Goal: Find contact information: Find contact information

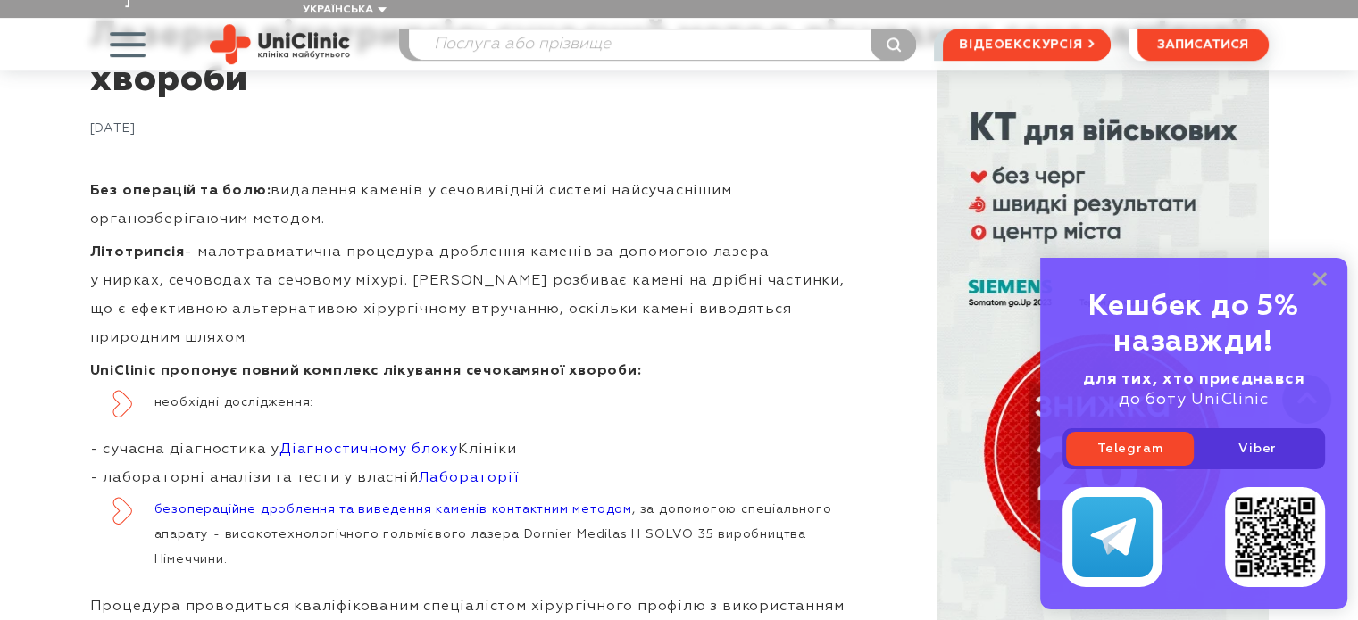
scroll to position [1071, 0]
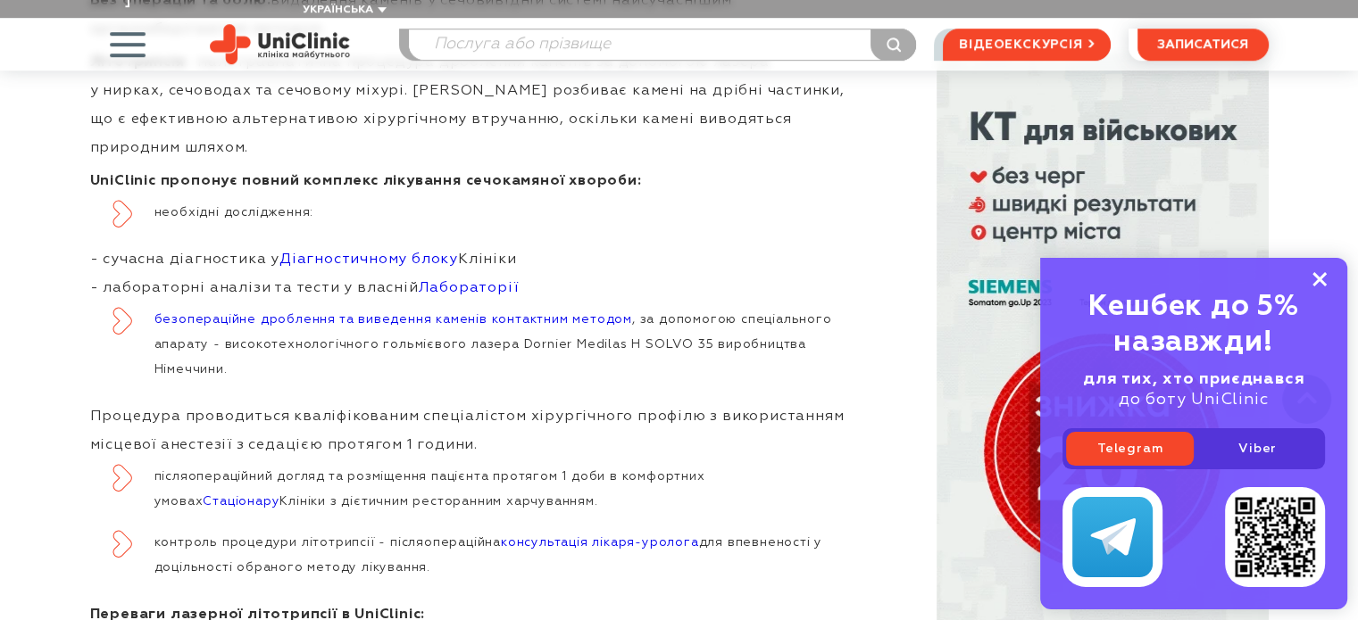
click at [1318, 281] on icon at bounding box center [1319, 279] width 14 height 15
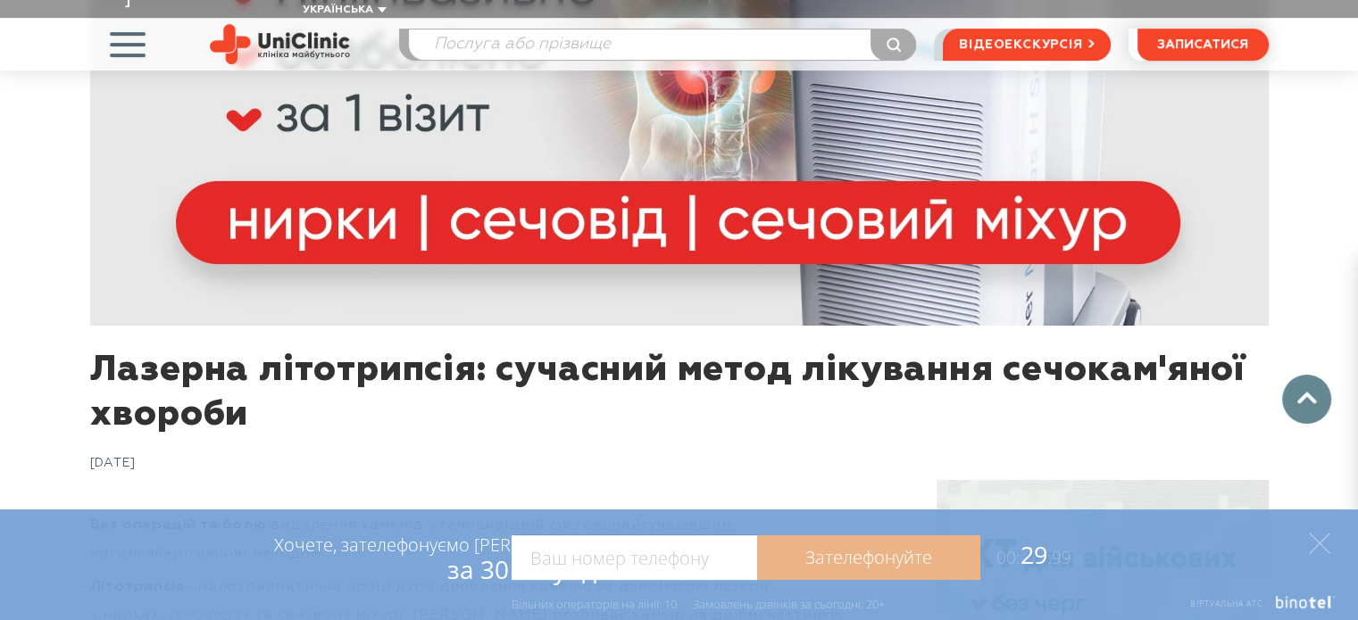
scroll to position [714, 0]
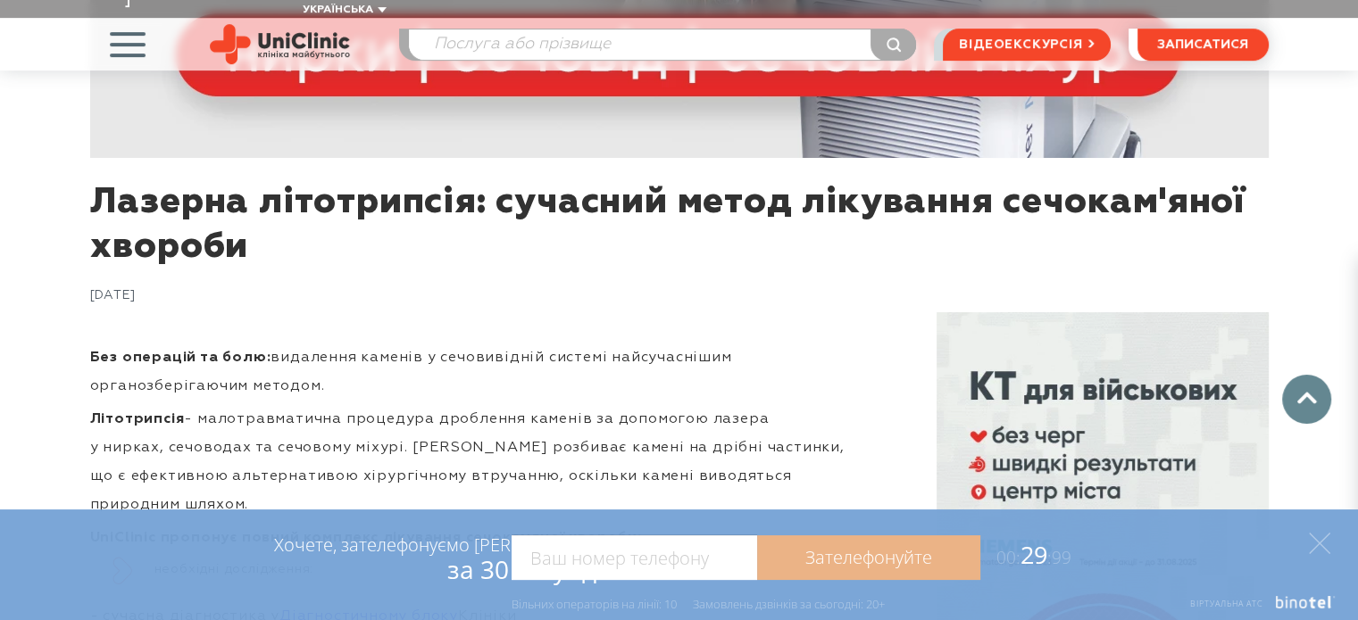
click at [640, 552] on input "tel" at bounding box center [633, 558] width 245 height 45
type input "0938073246"
click at [833, 563] on link "Зателефонуйте" at bounding box center [868, 558] width 223 height 45
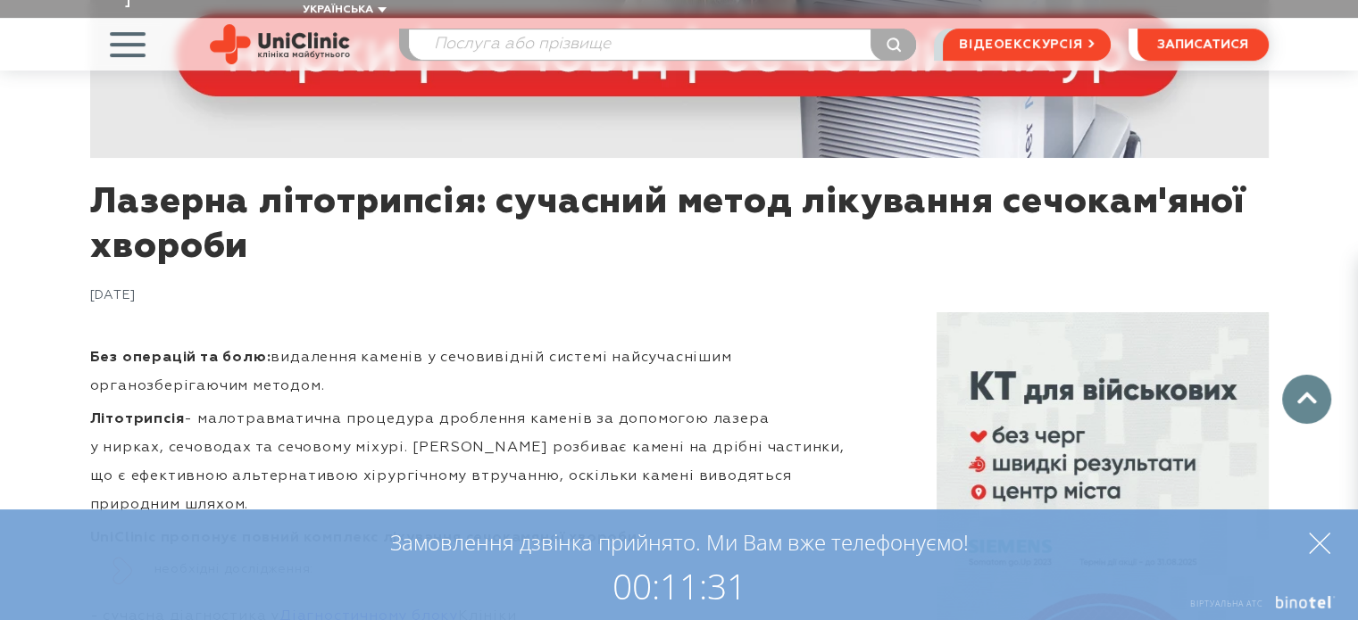
click at [1323, 544] on icon at bounding box center [1319, 543] width 21 height 21
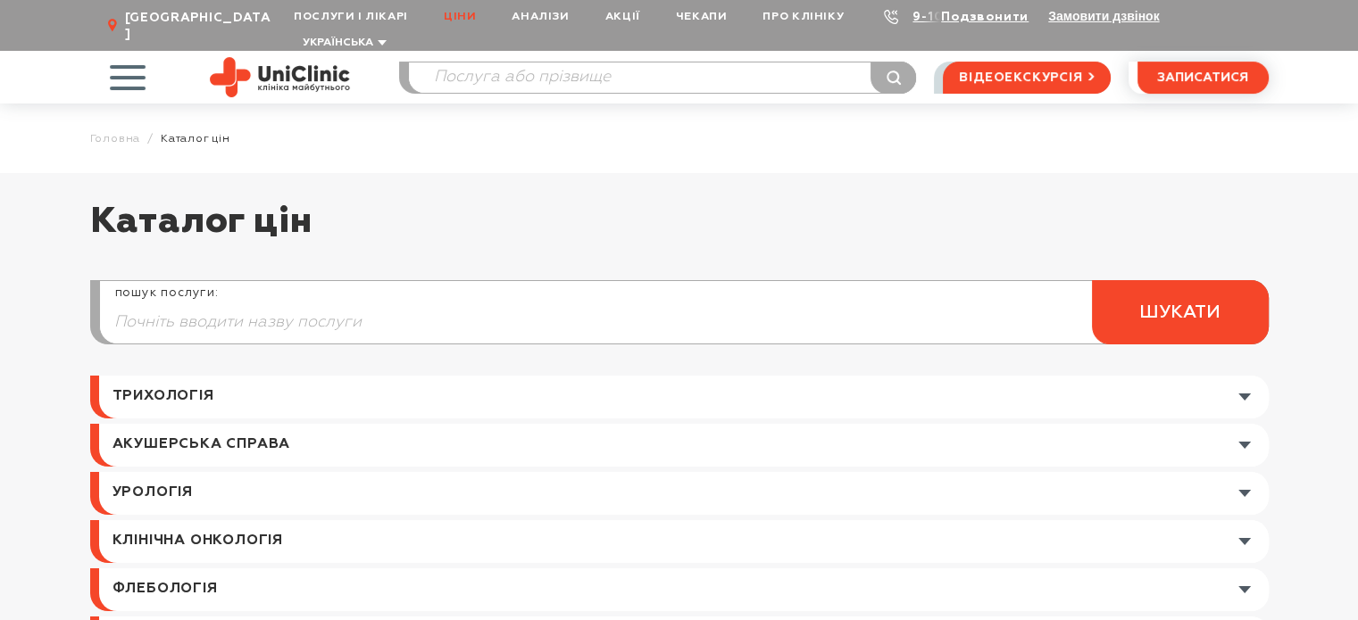
click at [204, 472] on link at bounding box center [683, 493] width 1169 height 43
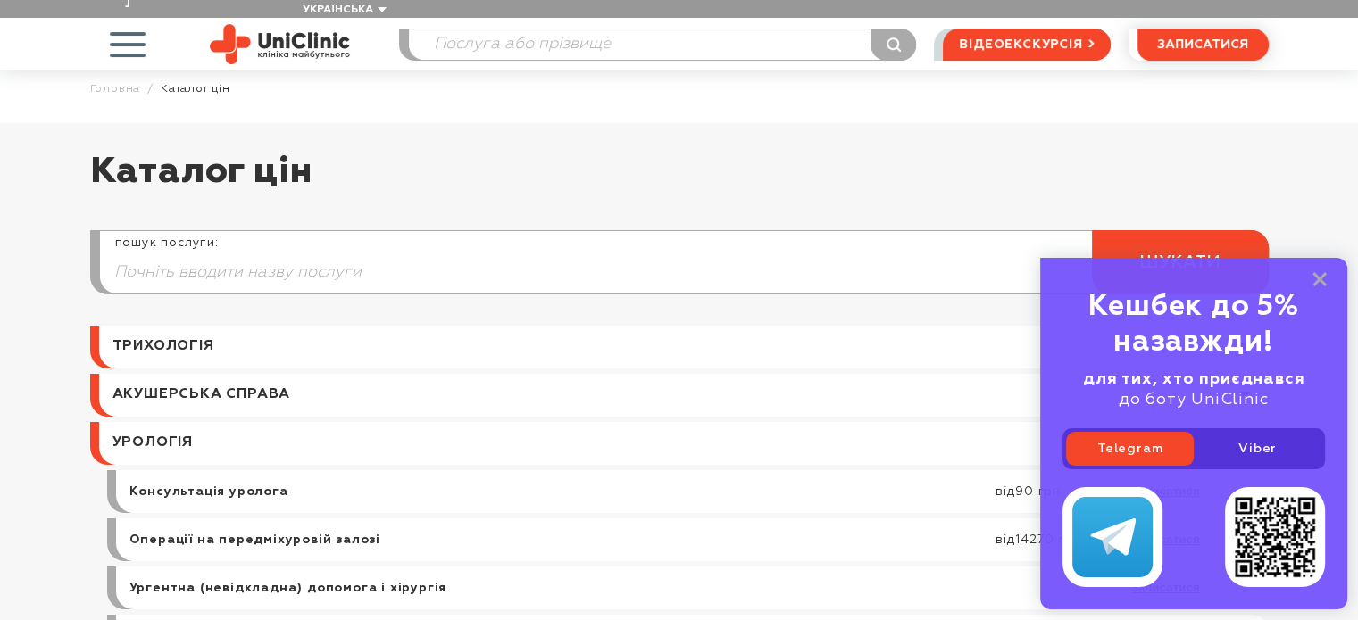
scroll to position [89, 0]
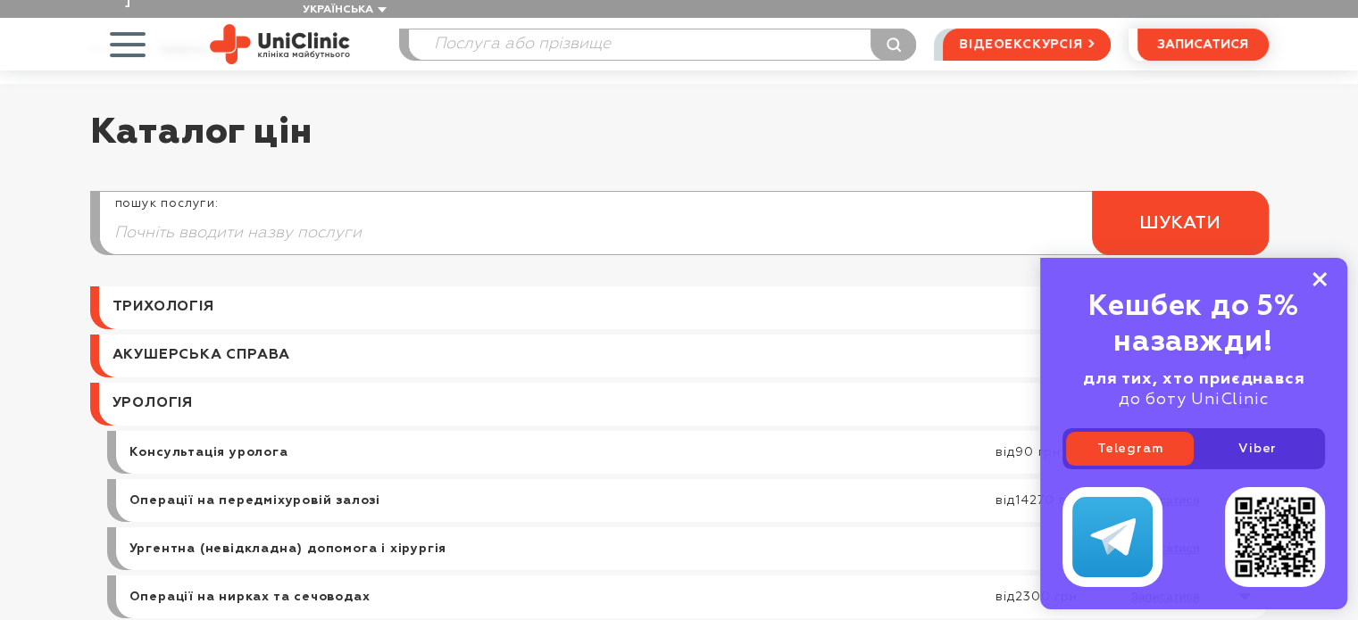
click at [1315, 278] on icon at bounding box center [1319, 279] width 14 height 15
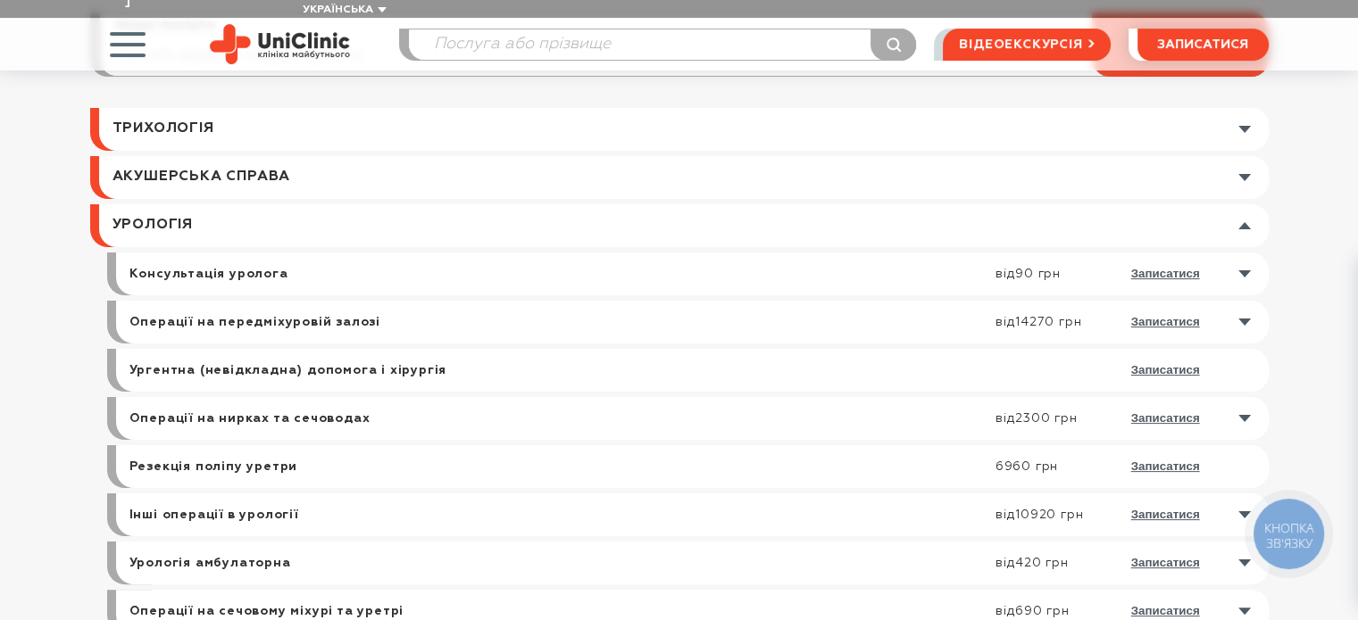
scroll to position [446, 0]
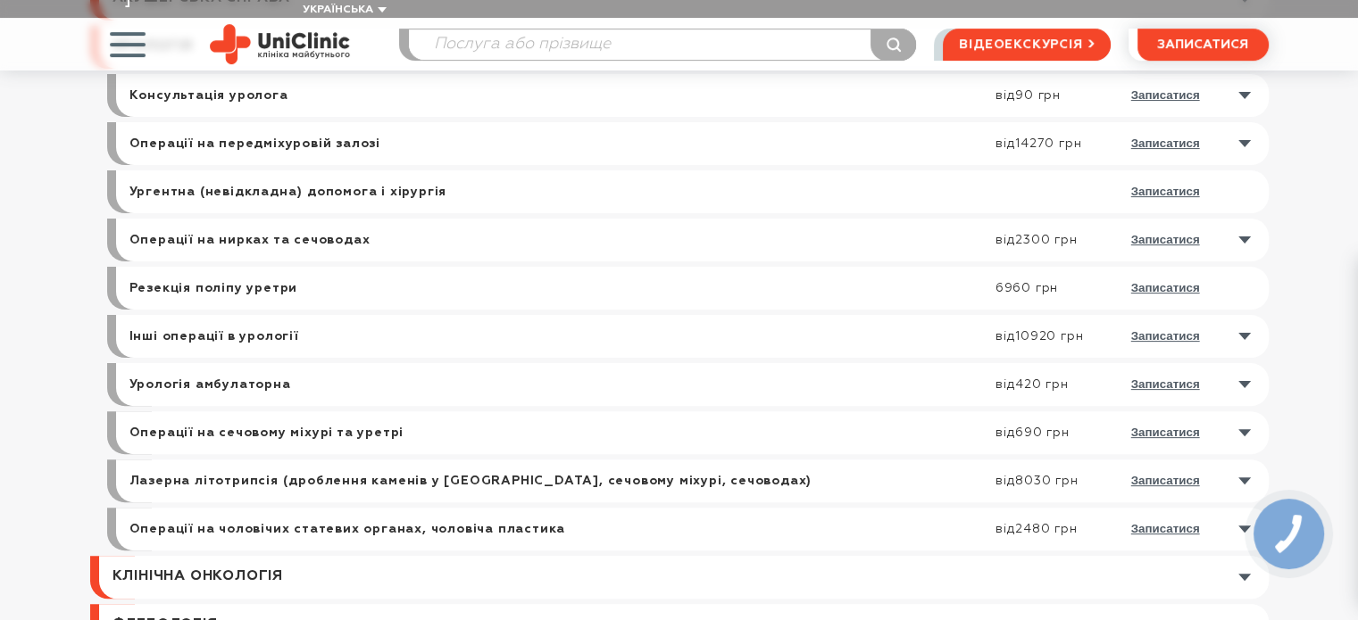
click at [1241, 461] on link at bounding box center [696, 481] width 1143 height 43
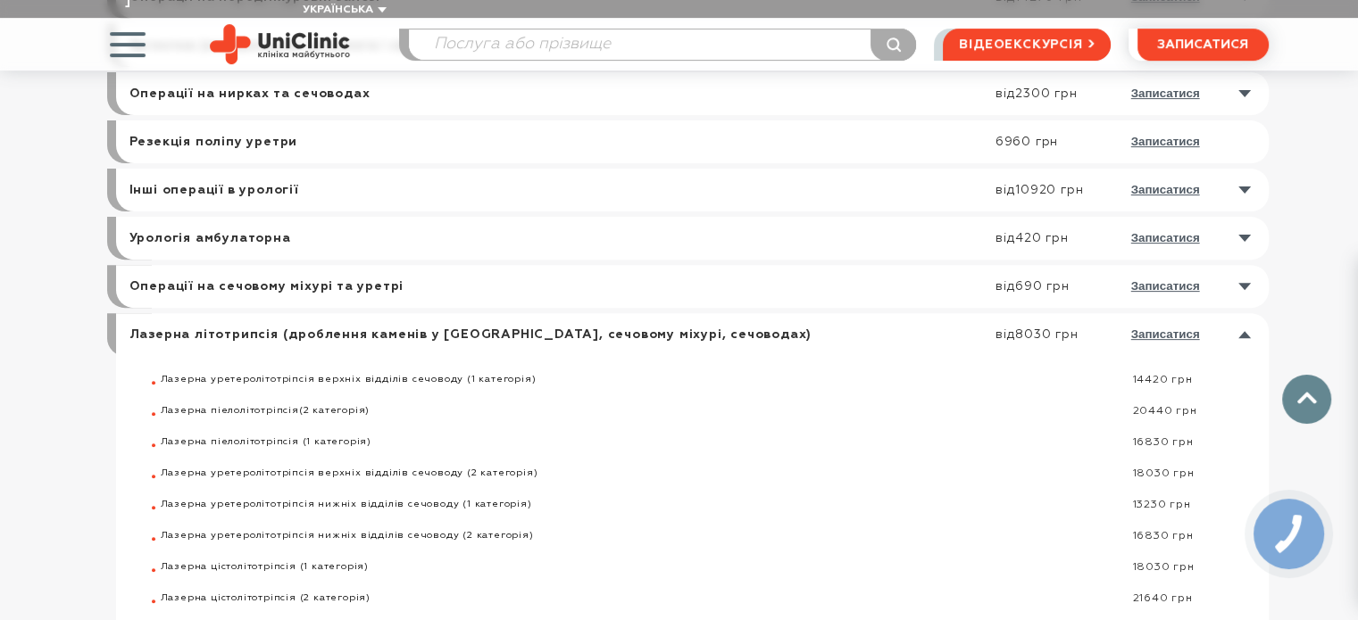
scroll to position [625, 0]
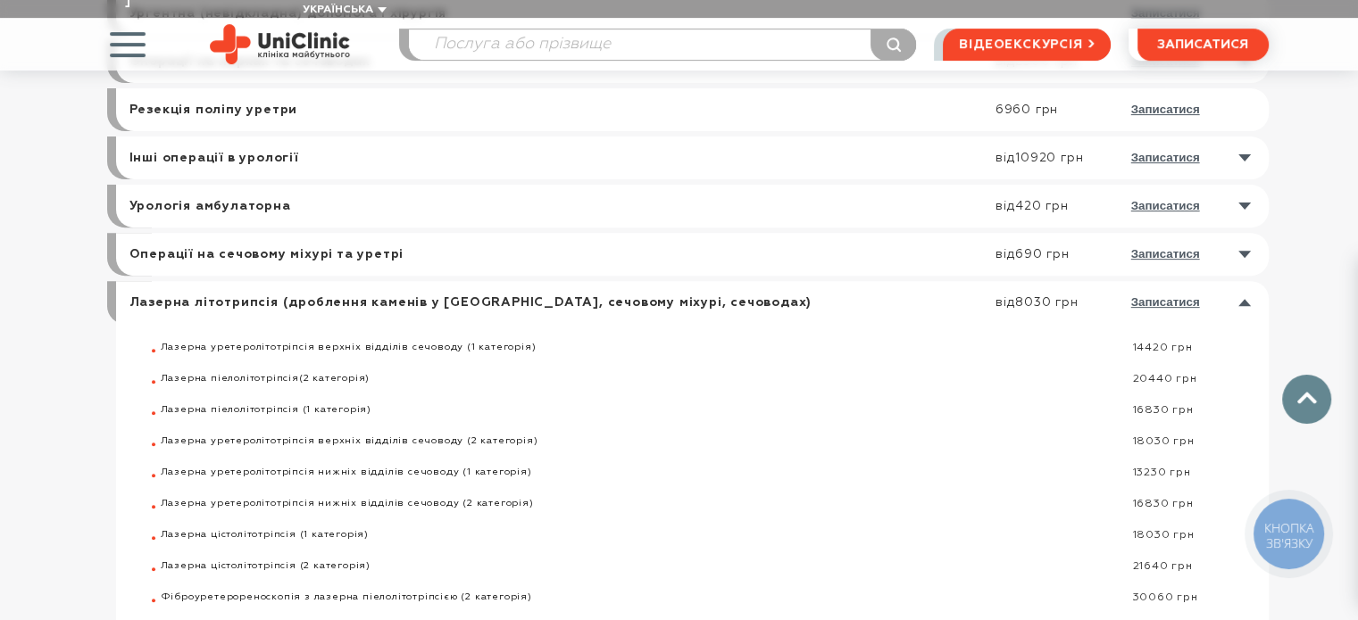
drag, startPoint x: 161, startPoint y: 388, endPoint x: 1217, endPoint y: 384, distance: 1056.0
click at [1217, 384] on ul "Лазерна уретеролітотріпсія верхніх відділів сечоводу (1 категорія) 14420 грн Ла…" at bounding box center [715, 505] width 1108 height 326
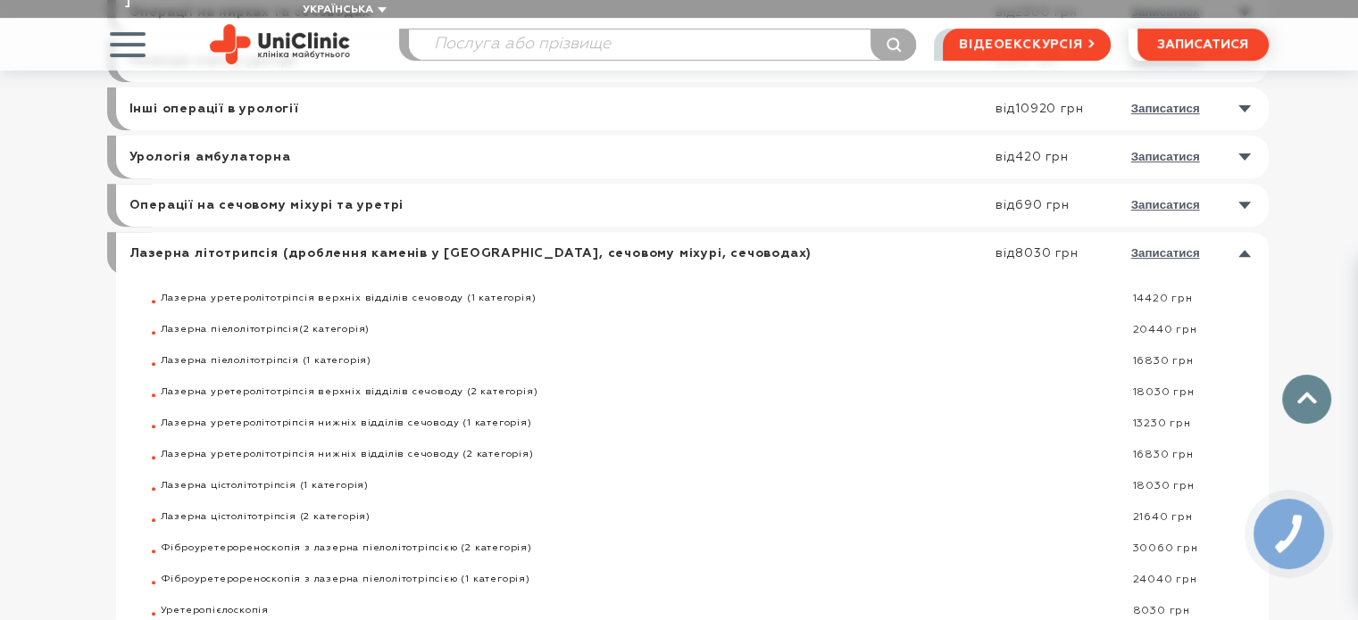
scroll to position [714, 0]
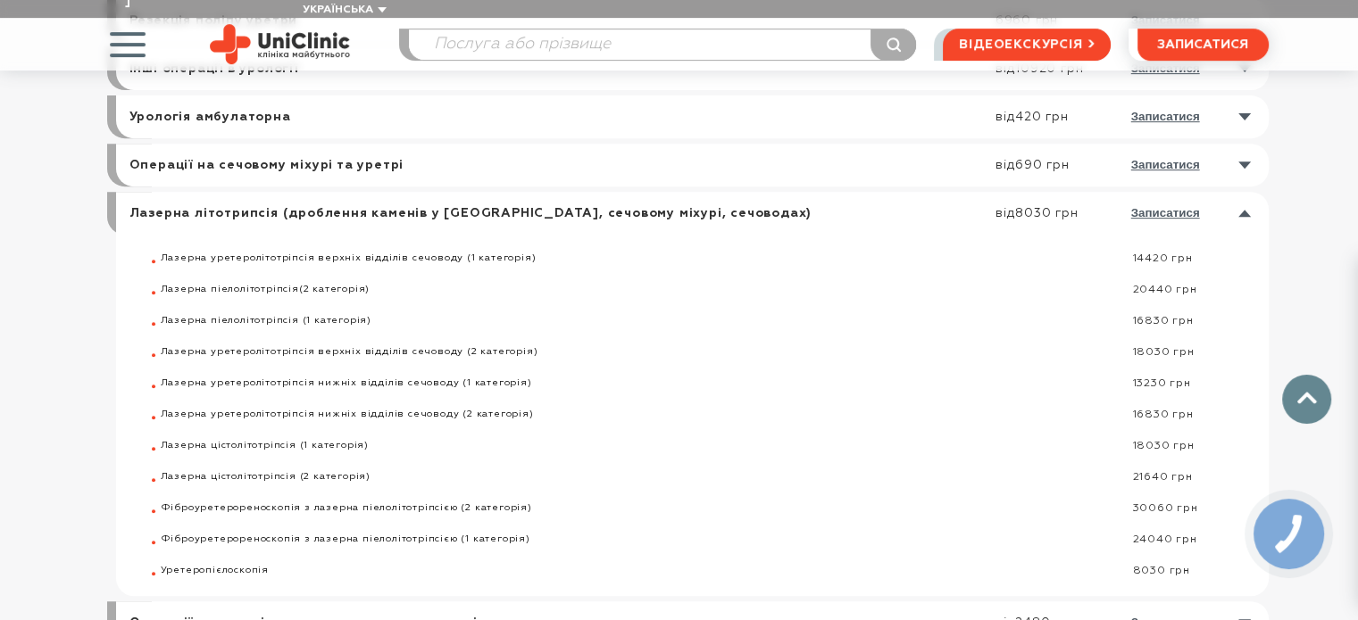
drag, startPoint x: 321, startPoint y: 360, endPoint x: 1236, endPoint y: 365, distance: 914.9
click at [1236, 378] on div "Лазерна уретеролітотріпсія нижніх відділів сечоводу (1 категорія) 13230 грн" at bounding box center [715, 384] width 1108 height 13
drag, startPoint x: 303, startPoint y: 549, endPoint x: 719, endPoint y: 544, distance: 416.0
click at [719, 544] on ul "Лазерна уретеролітотріпсія верхніх відділів сечоводу (1 категорія) 14420 грн Ла…" at bounding box center [715, 416] width 1108 height 326
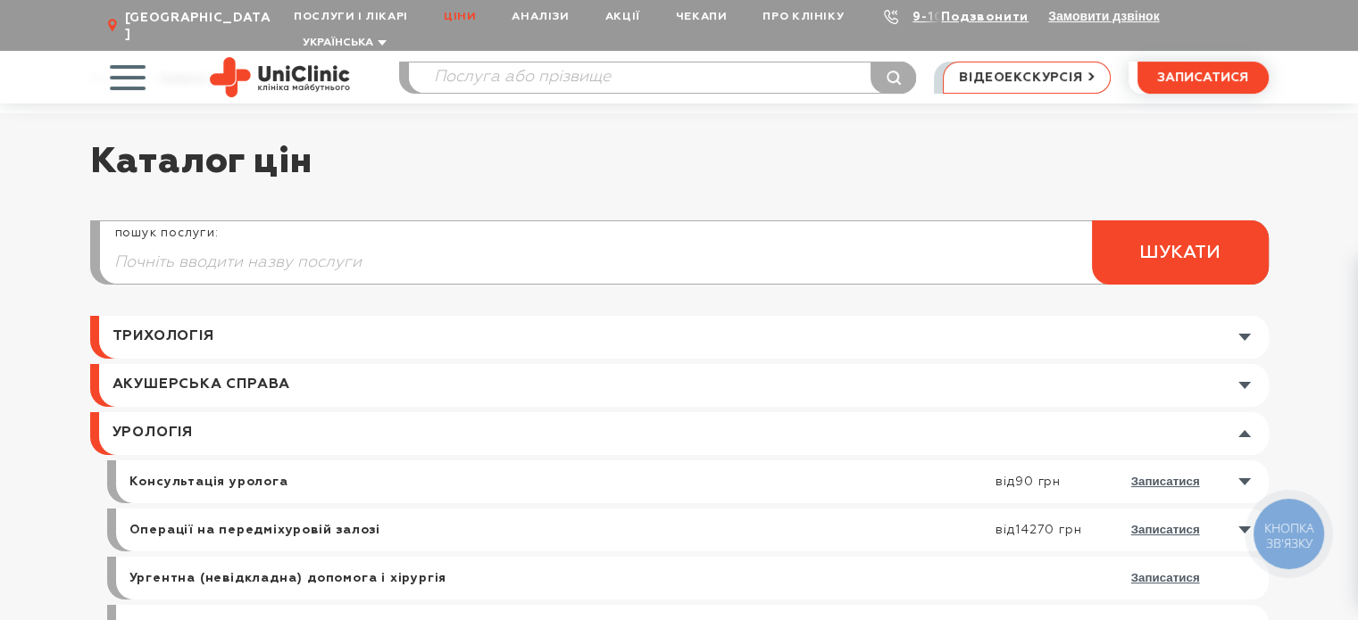
scroll to position [0, 0]
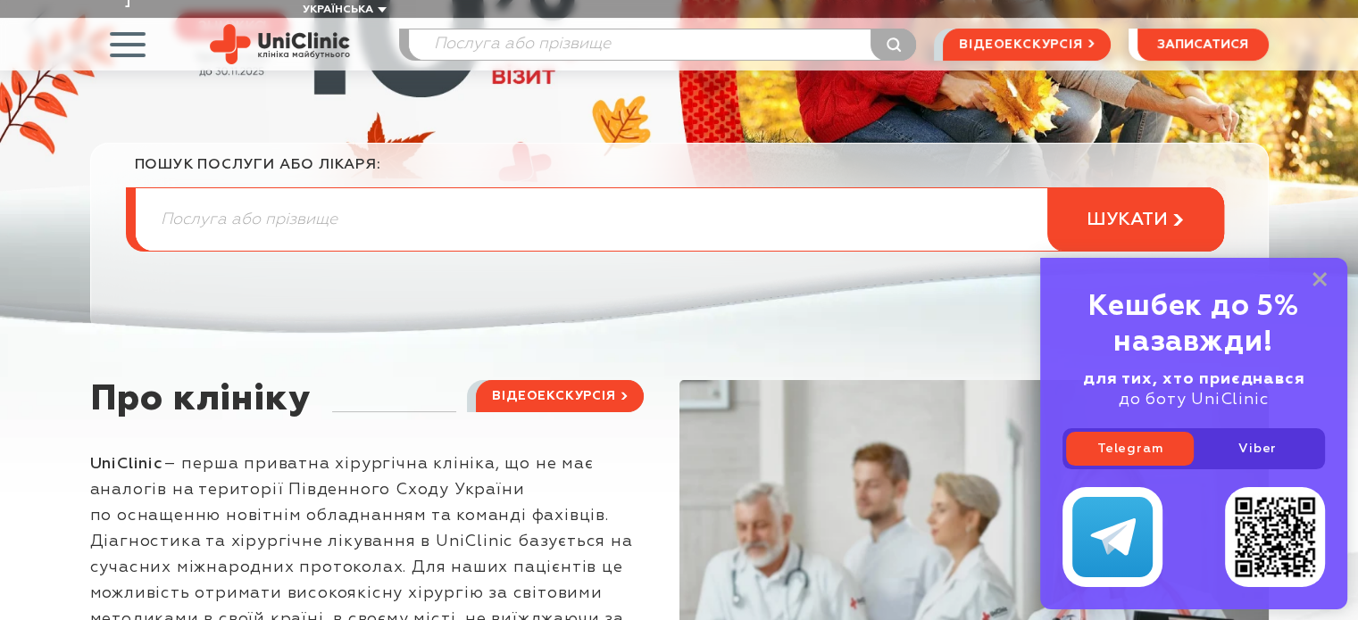
scroll to position [357, 0]
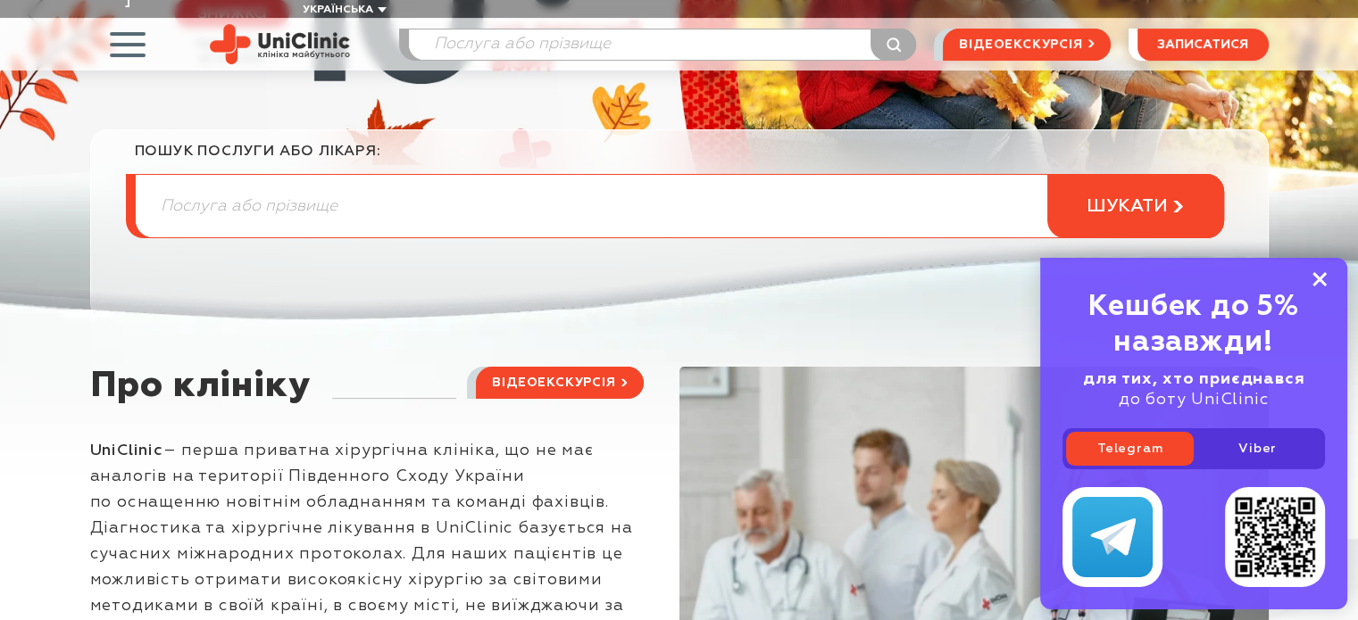
click at [1323, 282] on rect at bounding box center [1319, 279] width 14 height 14
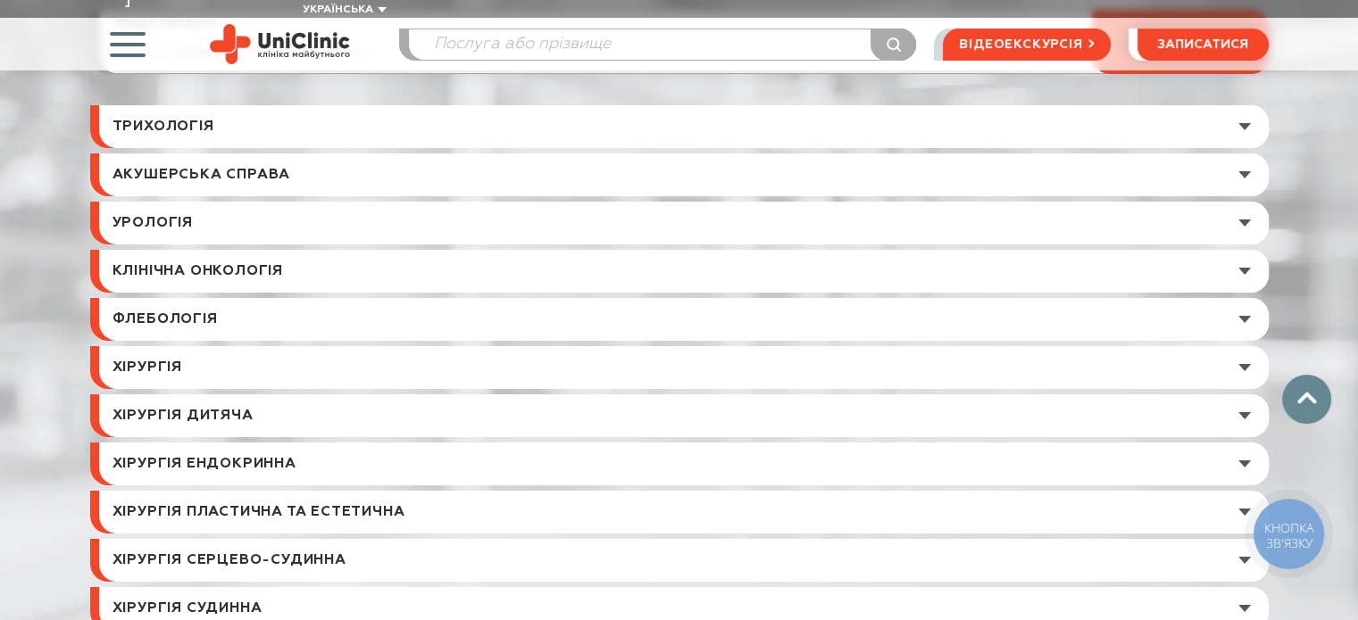
scroll to position [5923, 0]
